Goal: Task Accomplishment & Management: Complete application form

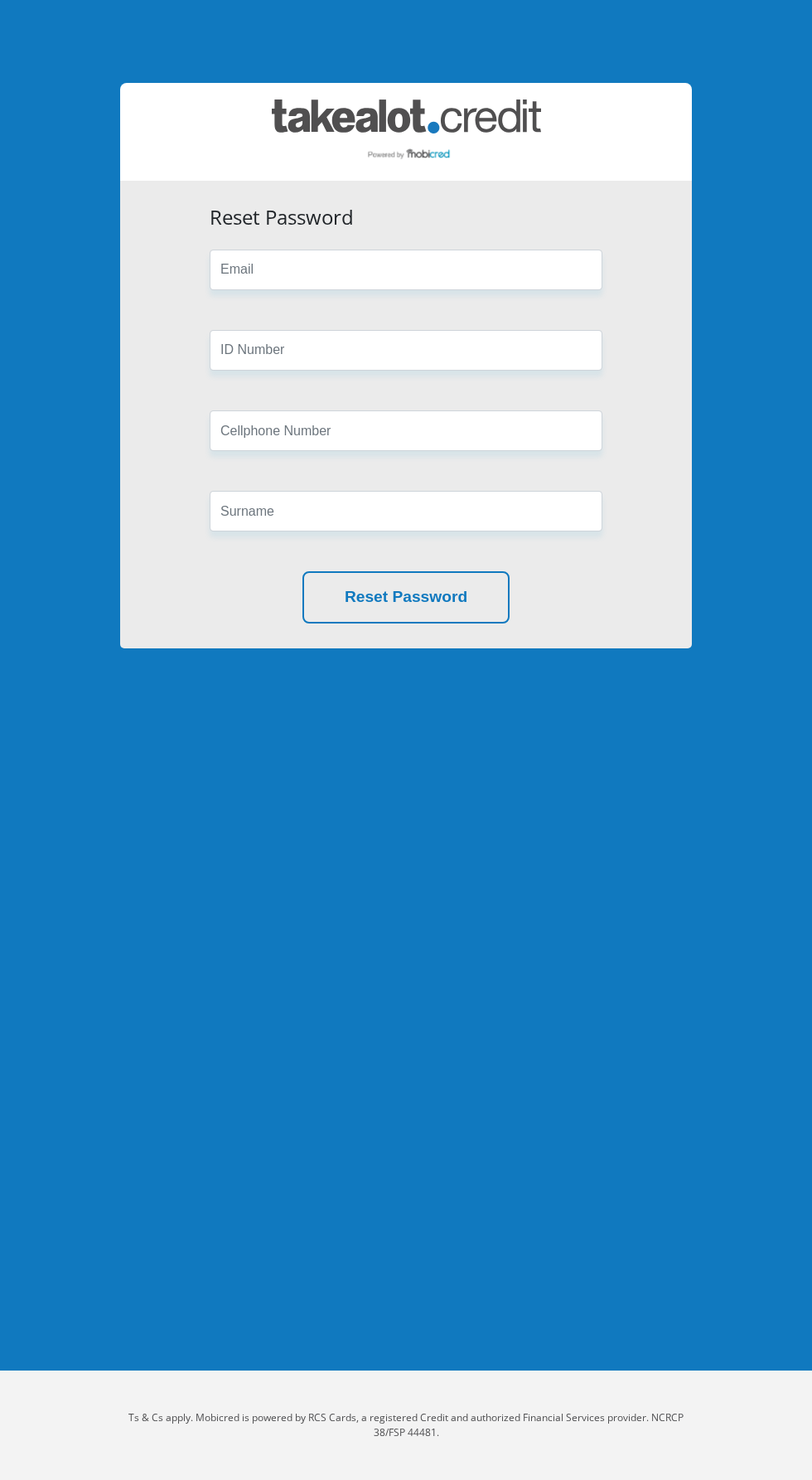
click at [438, 223] on h3 "Reset Password" at bounding box center [406, 217] width 393 height 24
click at [458, 264] on input "email" at bounding box center [406, 270] width 393 height 40
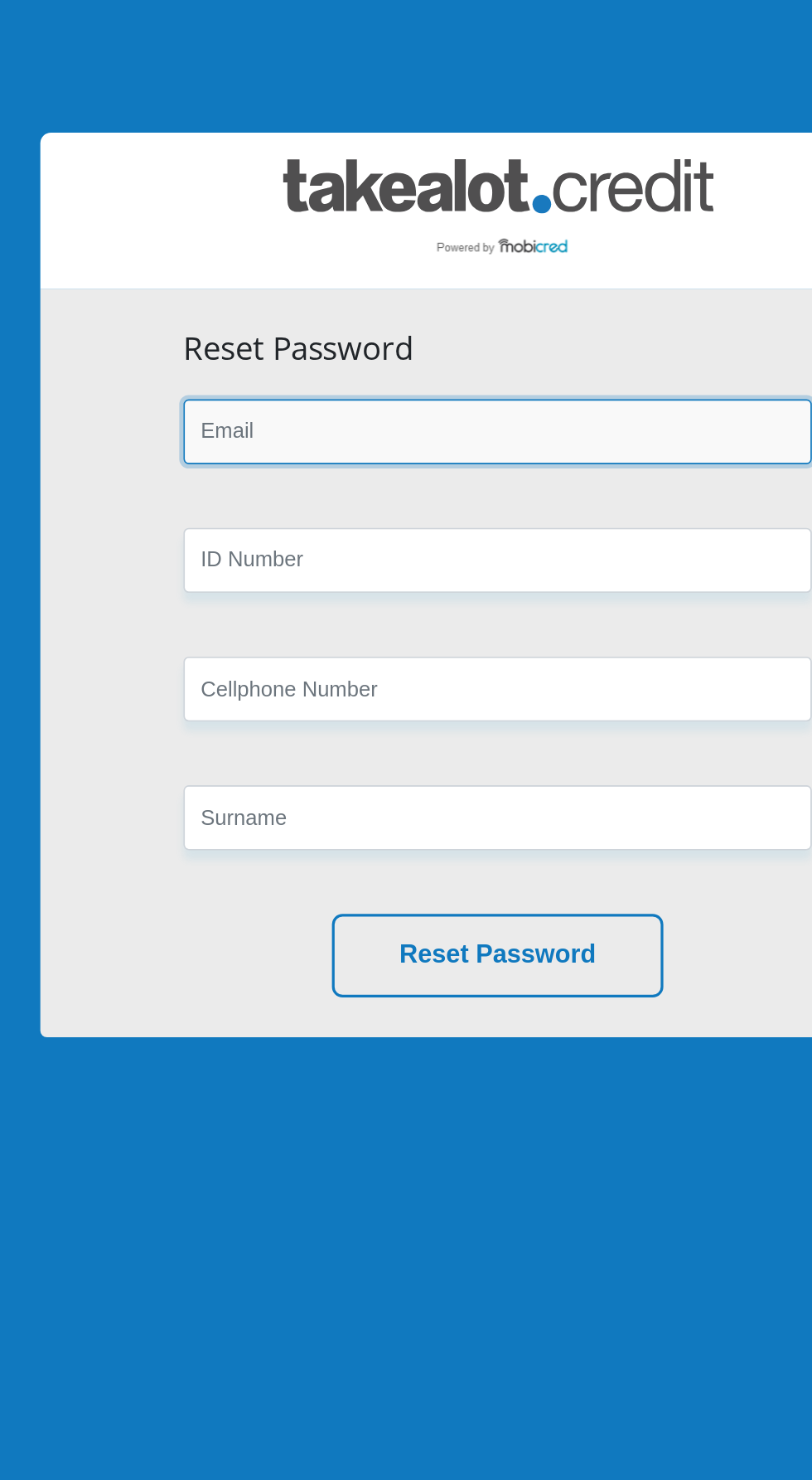
type input "[EMAIL_ADDRESS][DOMAIN_NAME]"
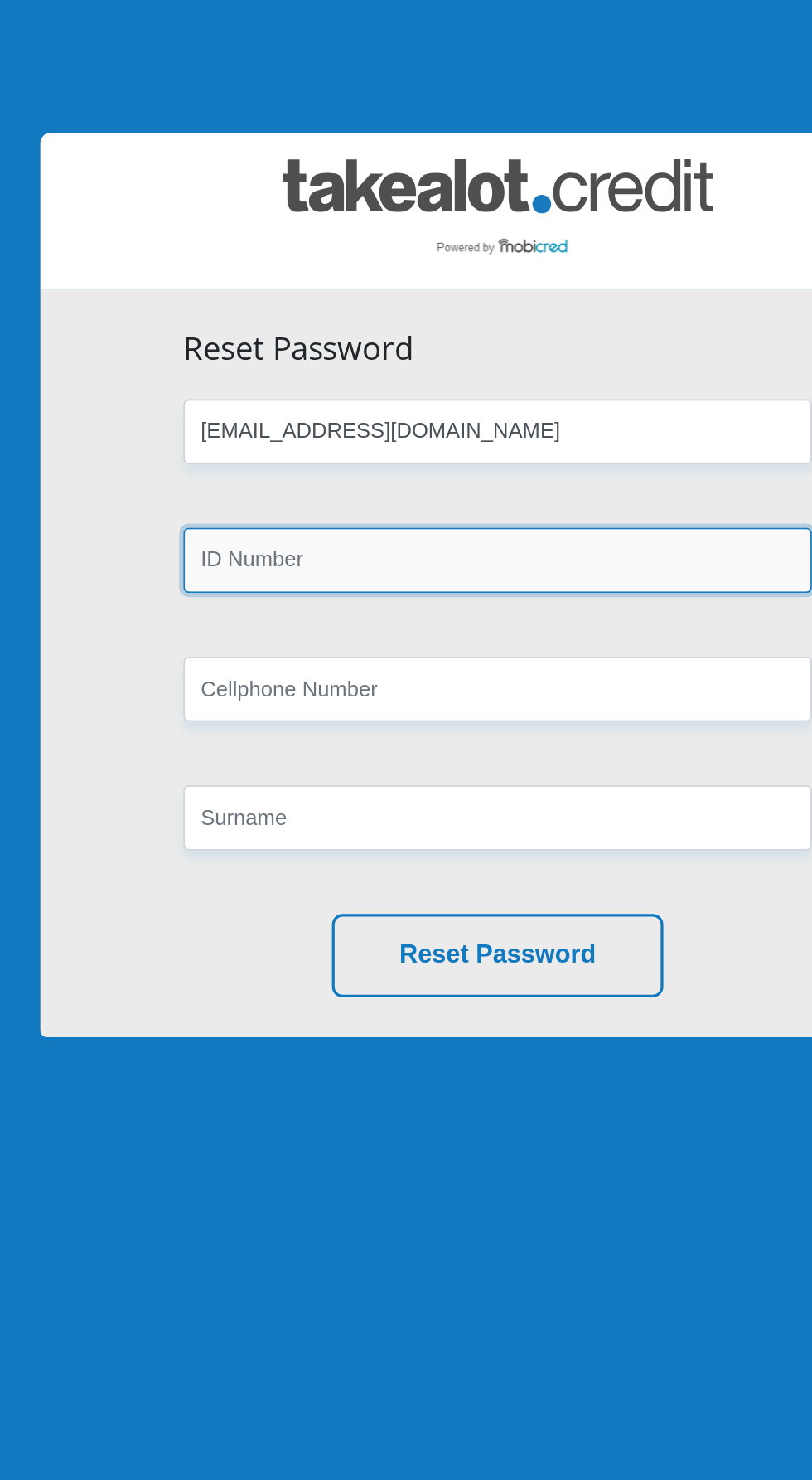
click at [383, 346] on input "text" at bounding box center [406, 349] width 393 height 40
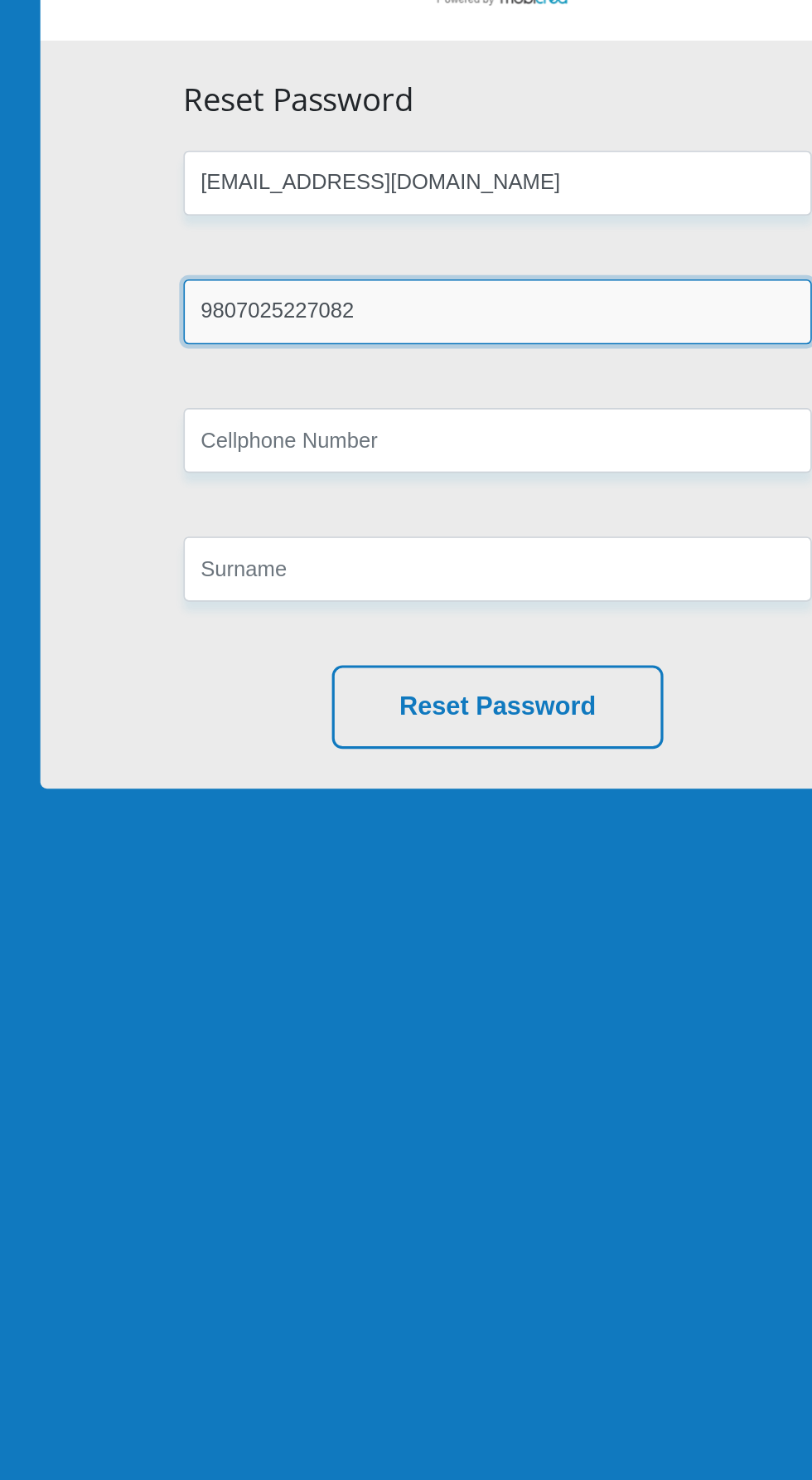
type input "9807025227082"
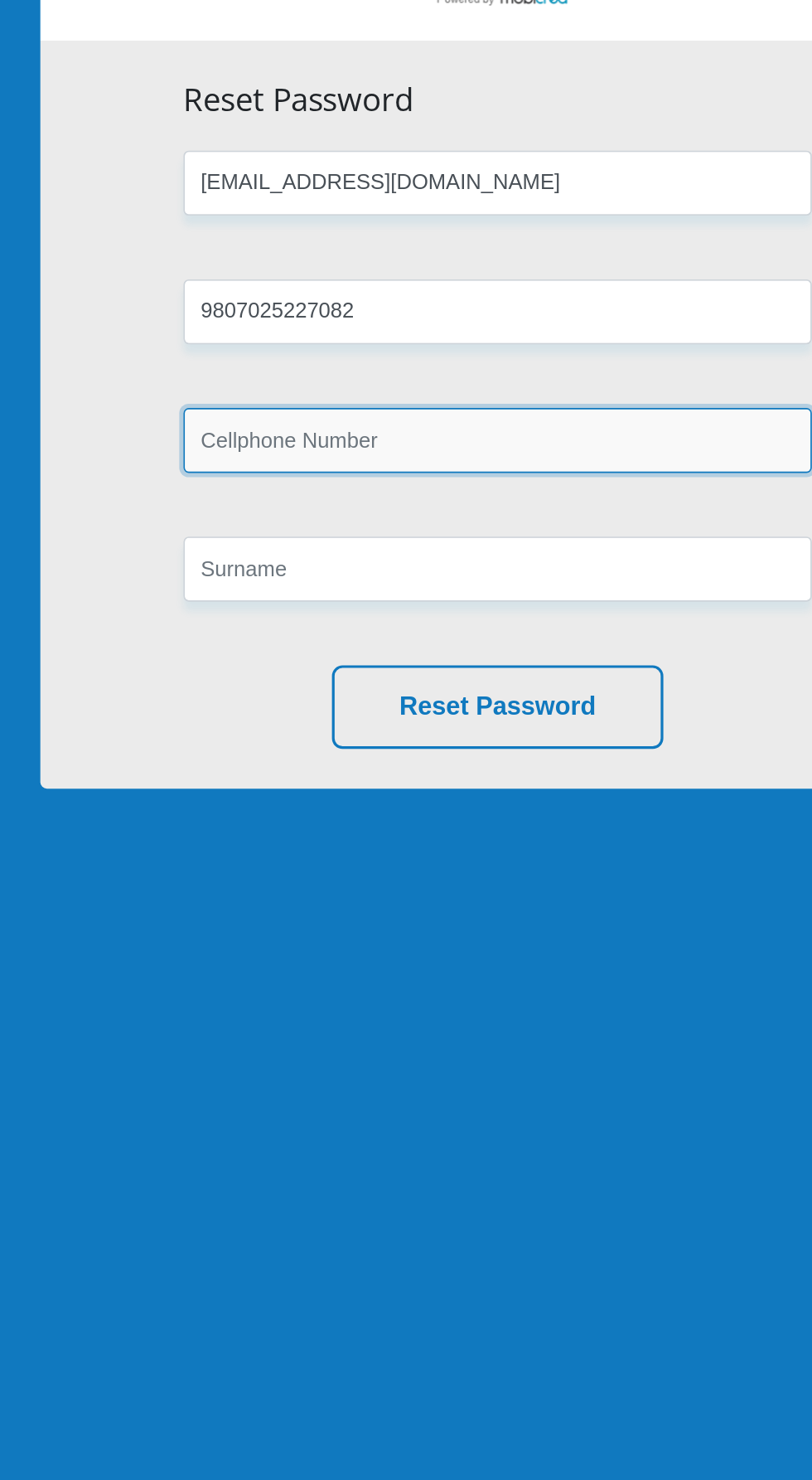
click at [447, 437] on input "text" at bounding box center [406, 430] width 393 height 40
click at [454, 423] on input "text" at bounding box center [406, 430] width 393 height 40
type input "0846209229"
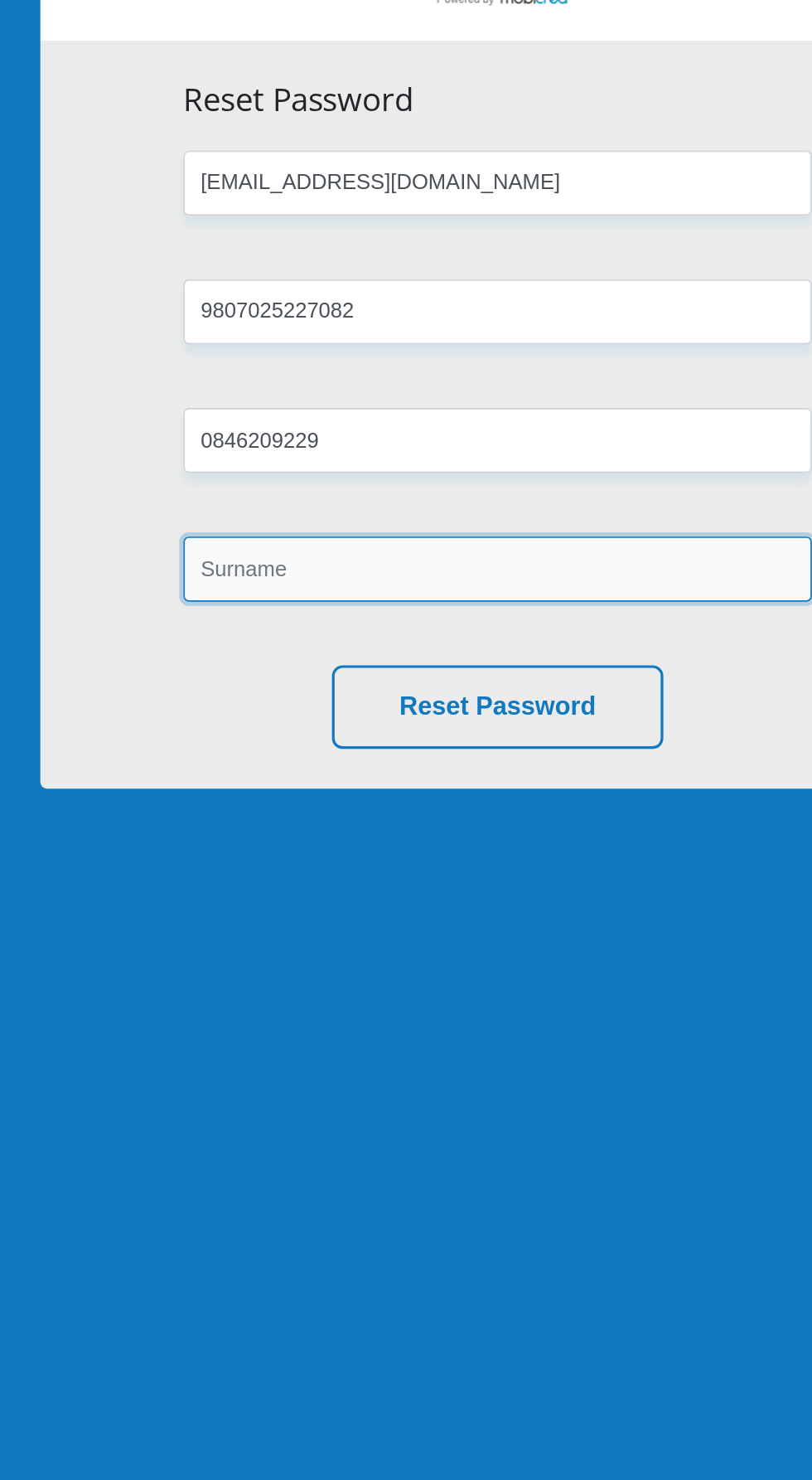
click at [400, 509] on input "text" at bounding box center [406, 510] width 393 height 40
click at [238, 506] on input "R.prinsloo" at bounding box center [406, 510] width 393 height 40
click at [234, 513] on input "R.prinsloo" at bounding box center [406, 510] width 393 height 40
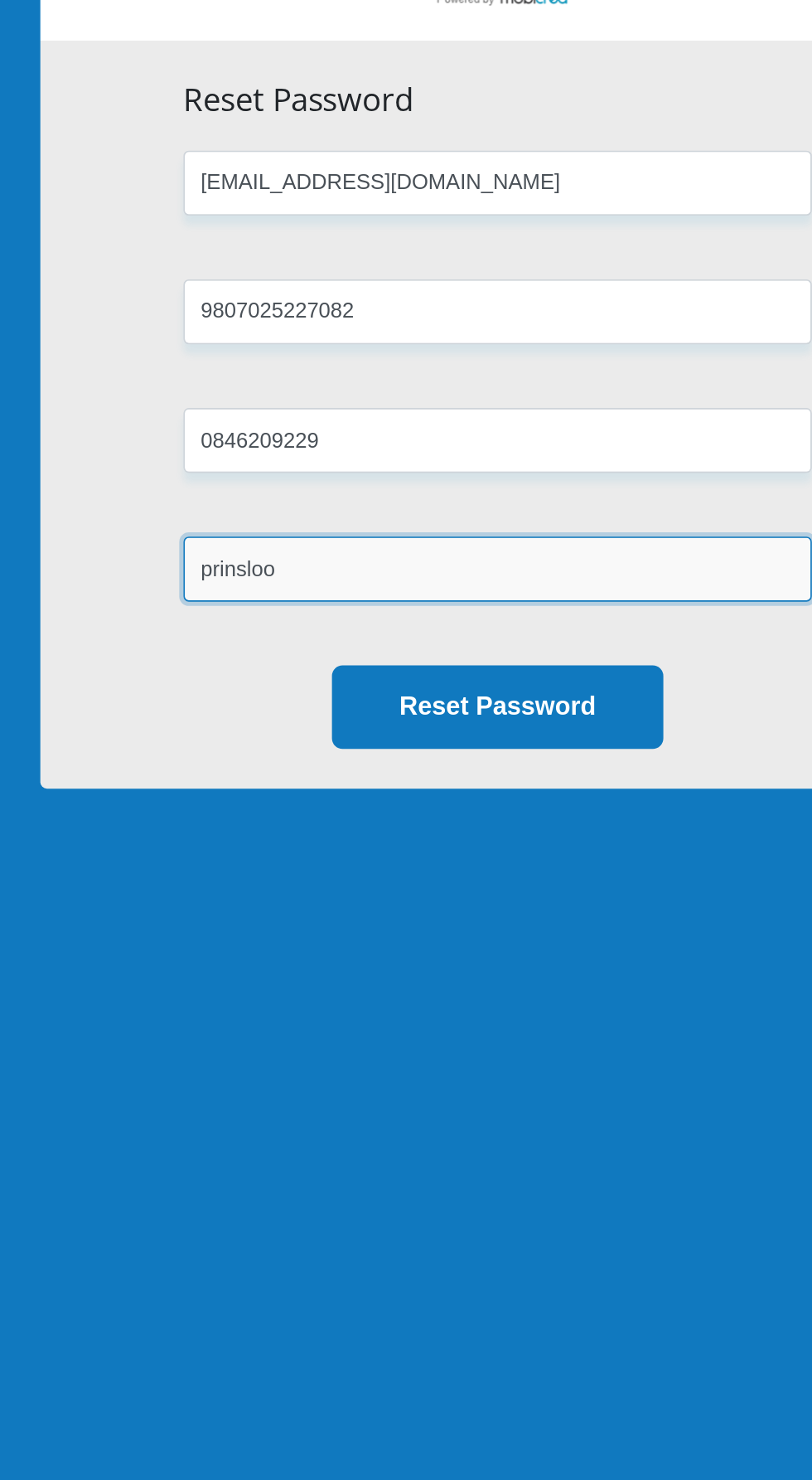
type input "prinsloo"
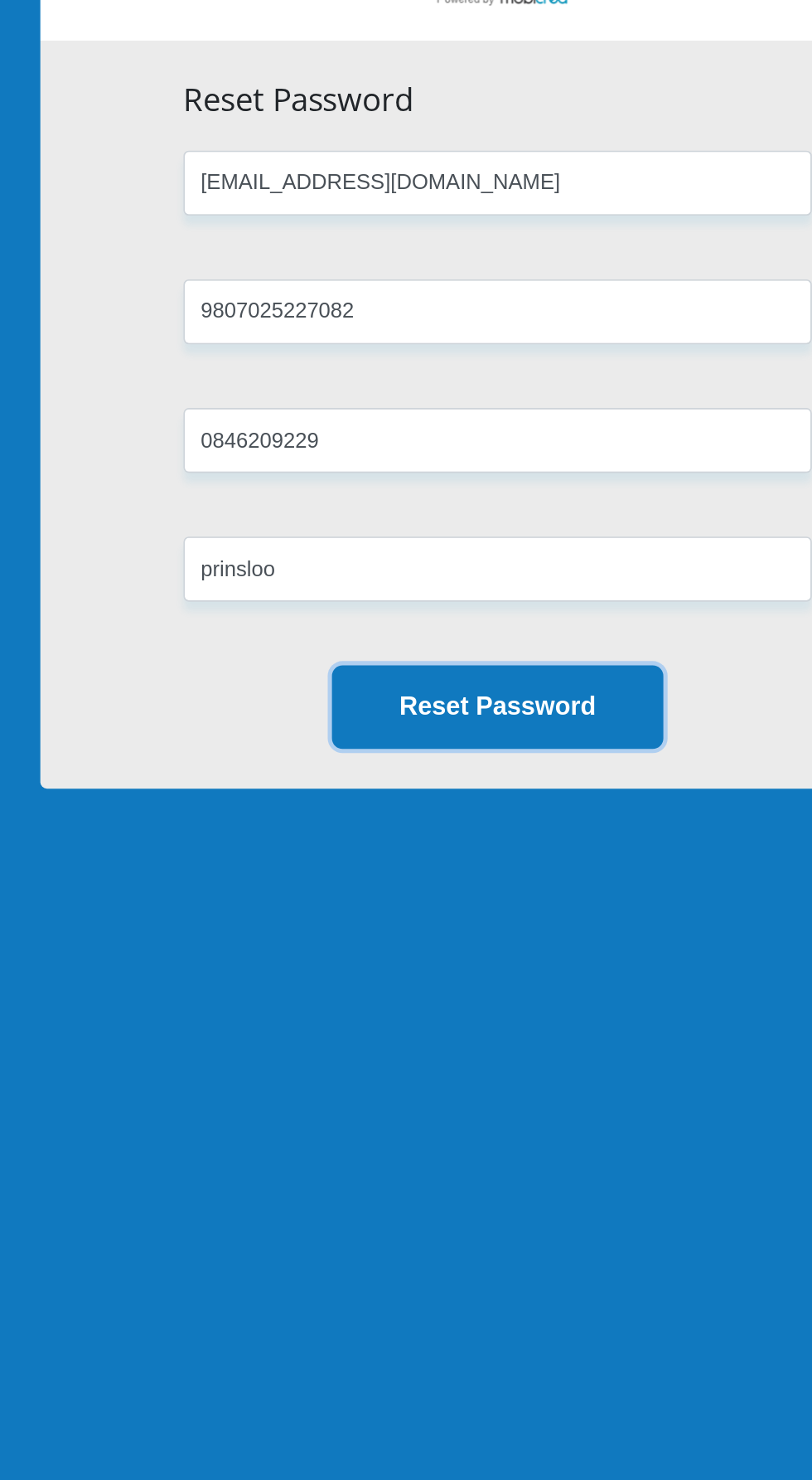
click at [465, 580] on button "Reset Password" at bounding box center [406, 597] width 207 height 52
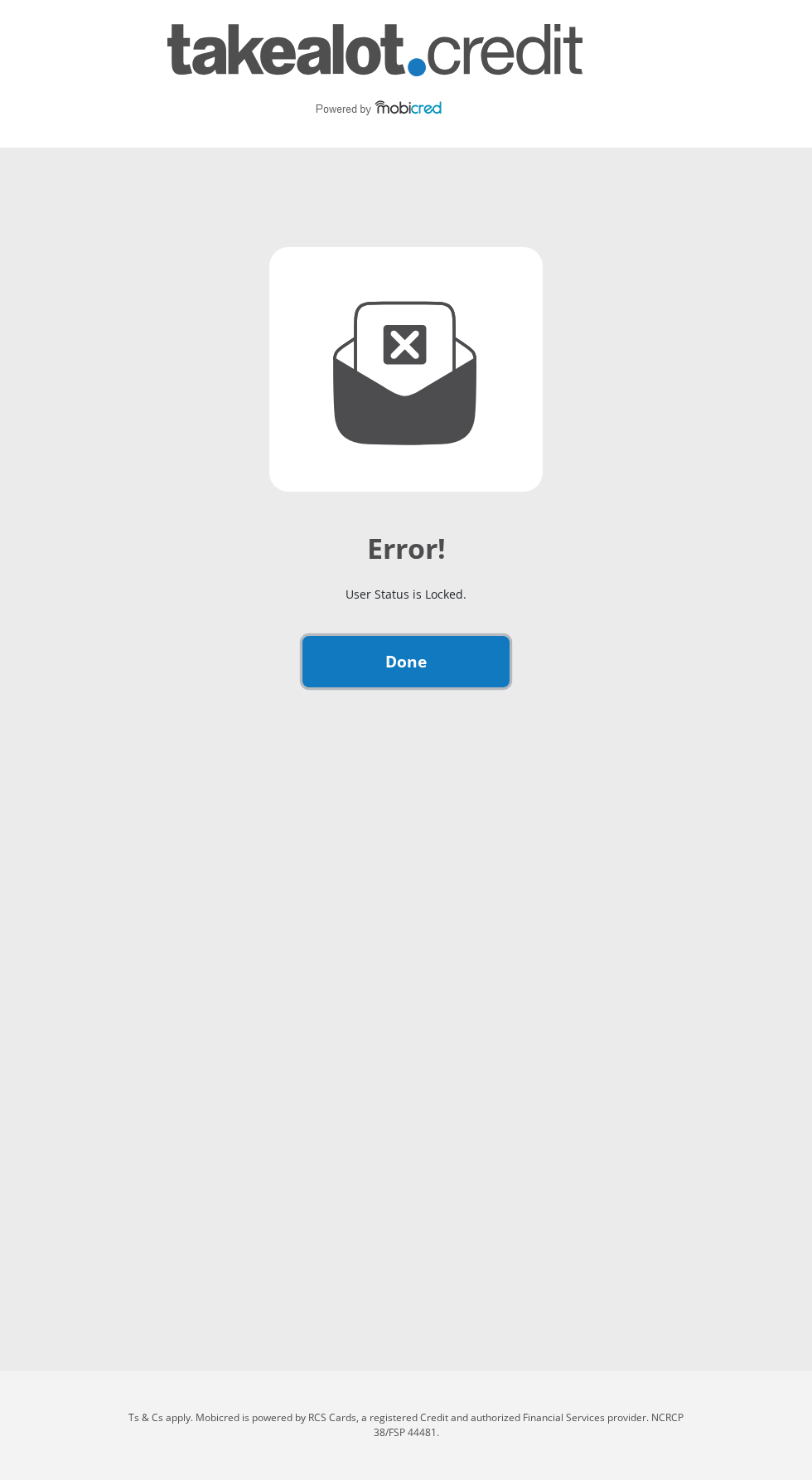
click at [439, 678] on link "Done" at bounding box center [406, 662] width 207 height 52
